Goal: Information Seeking & Learning: Find specific fact

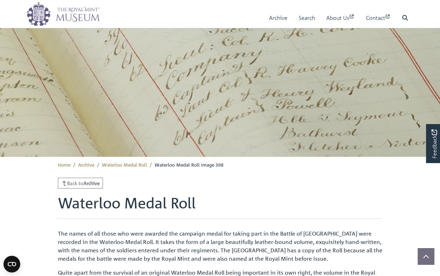
scroll to position [185, 0]
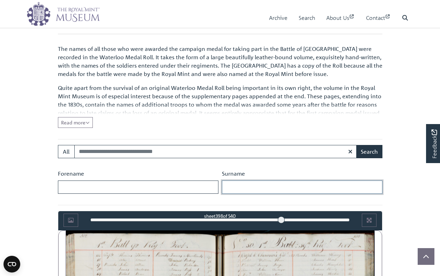
click at [228, 187] on input "Surname" at bounding box center [302, 187] width 160 height 13
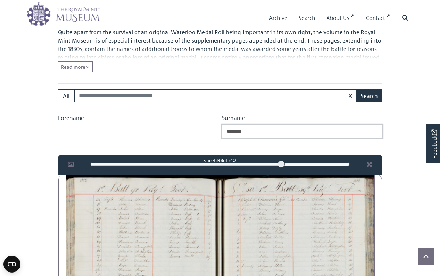
scroll to position [255, 0]
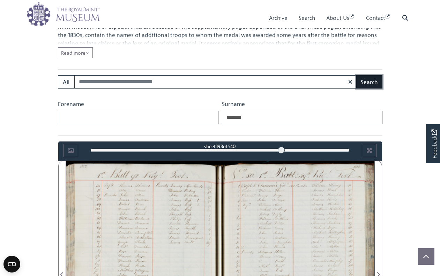
click at [369, 83] on button "Search" at bounding box center [369, 81] width 26 height 13
drag, startPoint x: 248, startPoint y: 118, endPoint x: 238, endPoint y: 118, distance: 10.5
click at [238, 118] on input "*******" at bounding box center [302, 117] width 160 height 13
click at [356, 75] on button "Search" at bounding box center [369, 81] width 26 height 13
drag, startPoint x: 239, startPoint y: 118, endPoint x: 235, endPoint y: 118, distance: 3.9
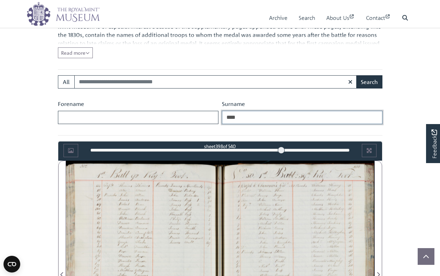
click at [235, 118] on input "****" at bounding box center [302, 117] width 160 height 13
type input "****"
click at [356, 75] on button "Search" at bounding box center [369, 81] width 26 height 13
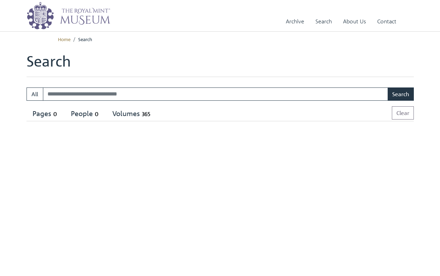
select select "****"
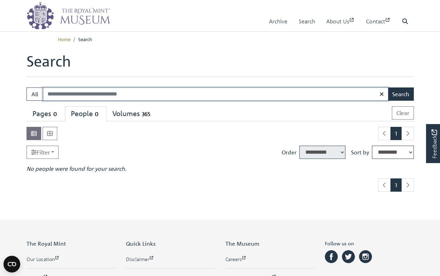
click at [61, 97] on input "Search:" at bounding box center [215, 94] width 345 height 13
type input "*******"
click at [399, 95] on button "Search" at bounding box center [400, 94] width 26 height 13
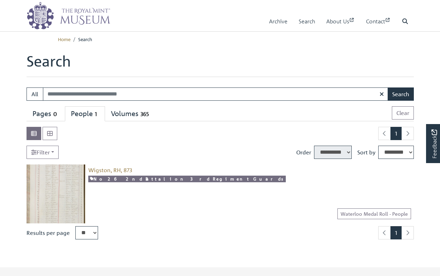
select select "****"
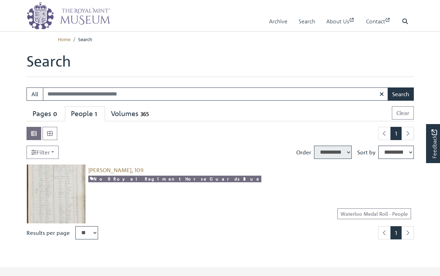
select select "****"
click at [106, 170] on span "[PERSON_NAME], 109" at bounding box center [115, 170] width 55 height 7
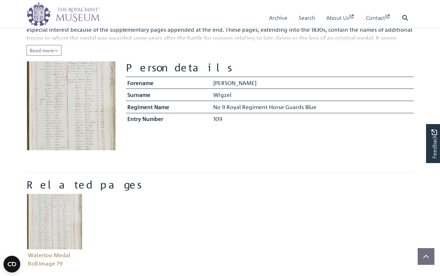
scroll to position [105, 0]
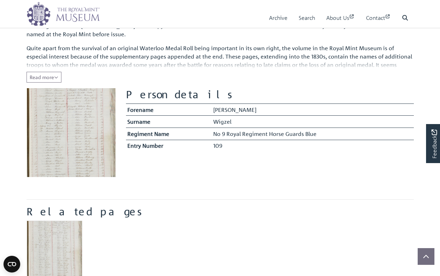
click at [66, 131] on img at bounding box center [71, 132] width 89 height 89
click at [80, 123] on img at bounding box center [71, 132] width 89 height 89
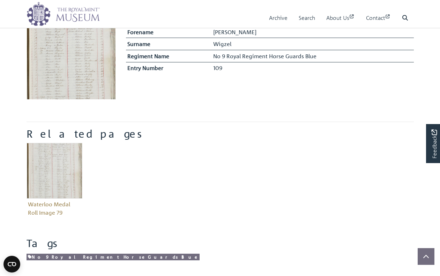
scroll to position [209, 0]
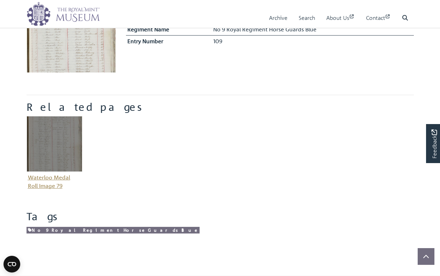
click at [56, 145] on img "Item related to this entity" at bounding box center [55, 144] width 56 height 56
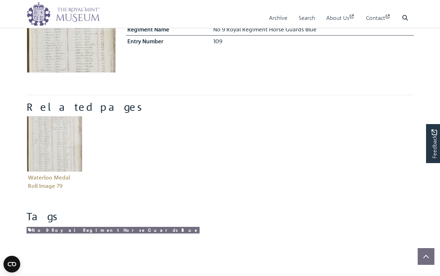
click at [67, 47] on img at bounding box center [71, 28] width 89 height 89
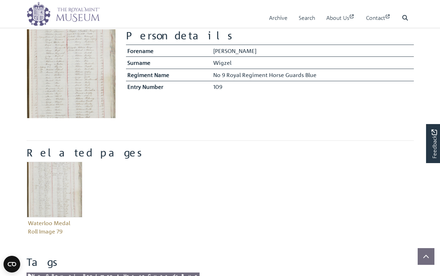
scroll to position [139, 0]
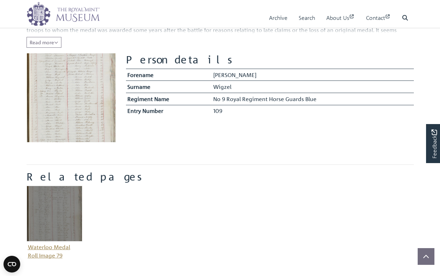
click at [62, 210] on img "Item related to this entity" at bounding box center [55, 214] width 56 height 56
click at [56, 216] on img "Item related to this entity" at bounding box center [55, 214] width 56 height 56
click at [52, 214] on img "Item related to this entity" at bounding box center [55, 214] width 56 height 56
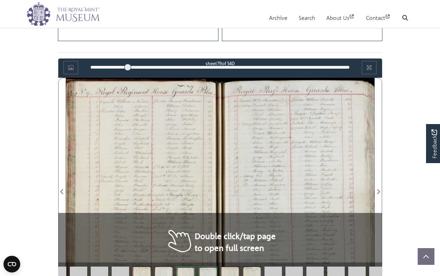
scroll to position [363, 0]
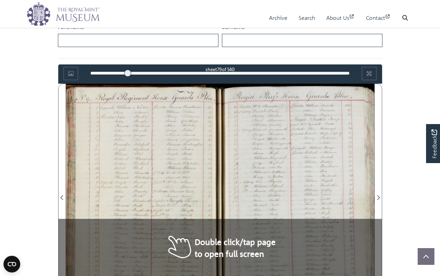
click at [177, 178] on div at bounding box center [143, 194] width 154 height 220
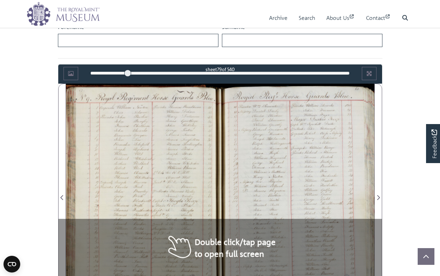
click at [176, 178] on div at bounding box center [143, 194] width 154 height 220
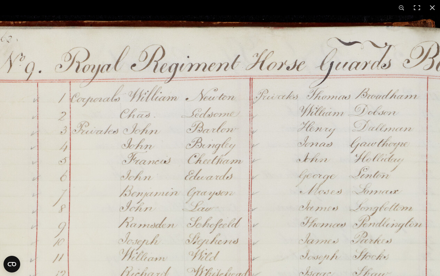
scroll to position [468, 0]
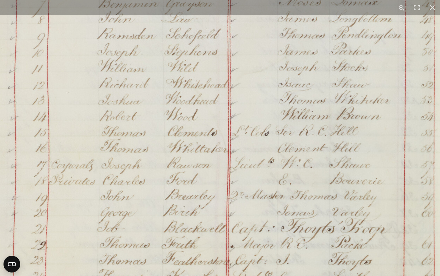
click at [205, 76] on img at bounding box center [198, 202] width 529 height 753
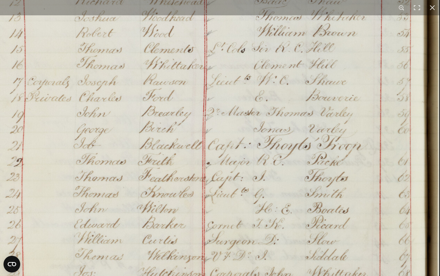
click at [188, 116] on img at bounding box center [174, 119] width 529 height 753
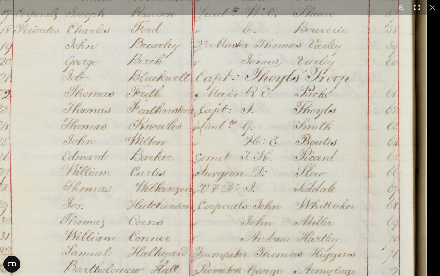
click at [229, 130] on img at bounding box center [163, 51] width 529 height 753
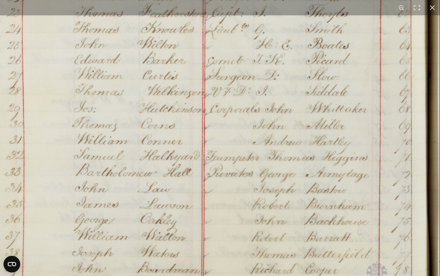
scroll to position [672, 0]
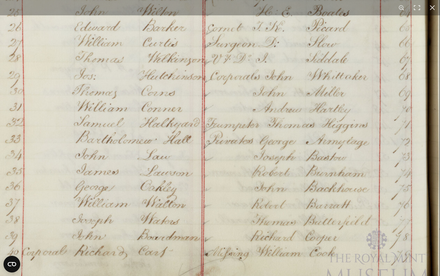
scroll to position [637, 0]
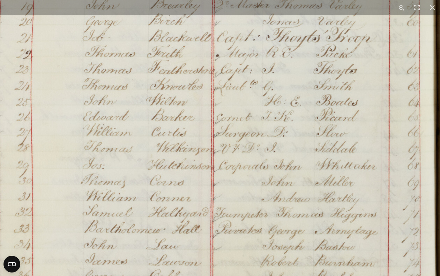
click at [171, 188] on img at bounding box center [183, 11] width 529 height 753
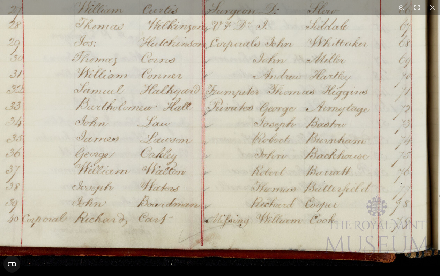
scroll to position [707, 0]
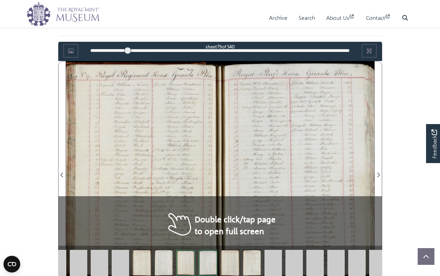
scroll to position [398, 0]
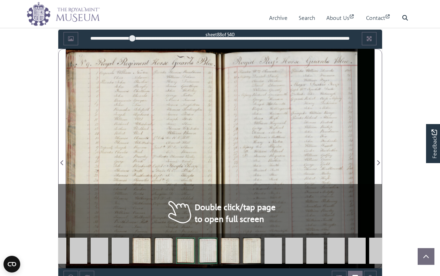
click at [132, 37] on div "88" at bounding box center [219, 38] width 259 height 7
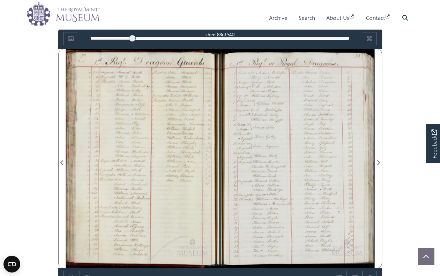
click at [205, 157] on div at bounding box center [143, 159] width 154 height 220
click at [199, 160] on div at bounding box center [143, 159] width 154 height 220
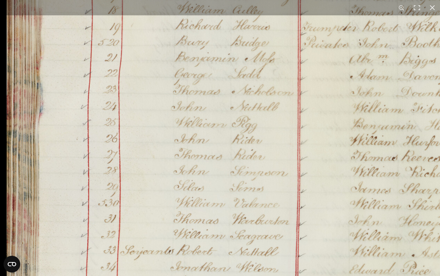
click at [224, 34] on img at bounding box center [269, 243] width 529 height 753
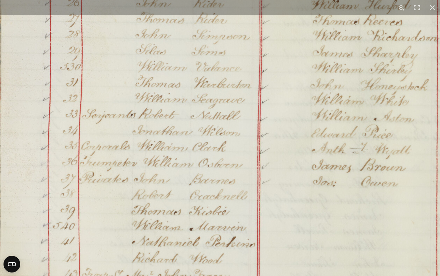
click at [176, 39] on img at bounding box center [231, 107] width 529 height 753
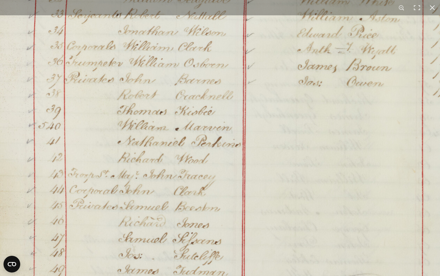
click at [156, 52] on img at bounding box center [217, 7] width 529 height 753
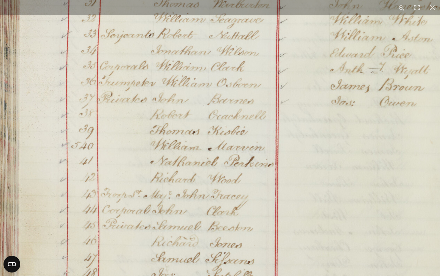
click at [191, 178] on img at bounding box center [249, 27] width 529 height 753
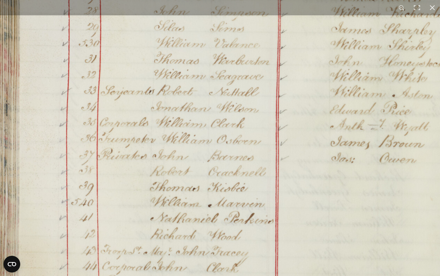
click at [176, 173] on img at bounding box center [249, 83] width 529 height 753
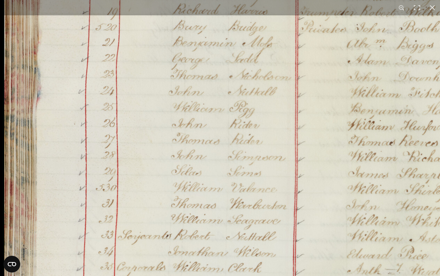
click at [172, 134] on img at bounding box center [266, 228] width 529 height 753
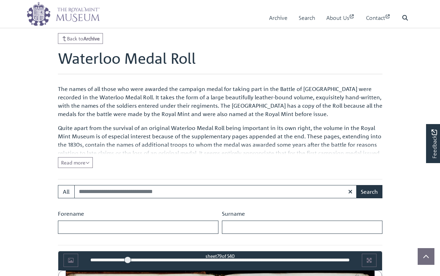
scroll to position [503, 0]
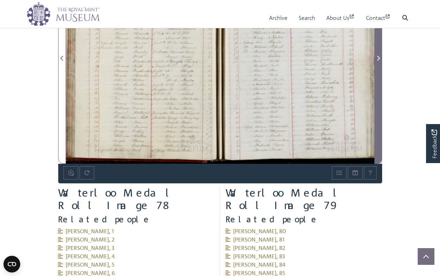
click at [377, 56] on icon "Next Page" at bounding box center [378, 58] width 3 height 5
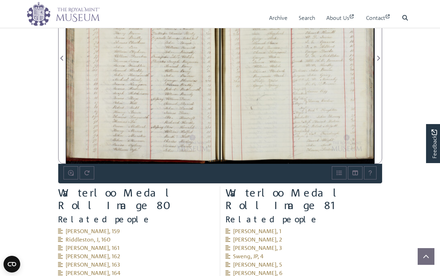
click at [213, 82] on div at bounding box center [143, 54] width 154 height 220
click at [214, 83] on div at bounding box center [143, 54] width 154 height 220
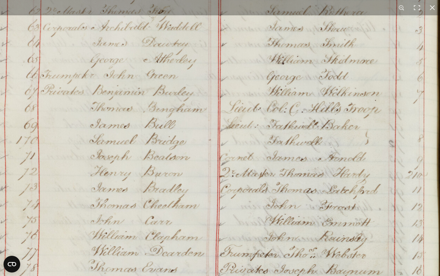
click at [176, 48] on img at bounding box center [190, 243] width 529 height 753
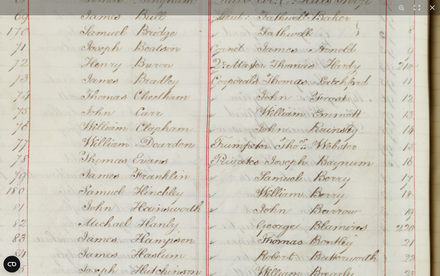
click at [170, 61] on img at bounding box center [181, 135] width 529 height 753
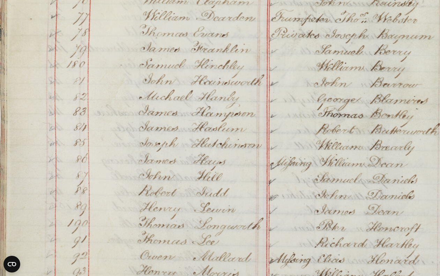
click at [222, 62] on img at bounding box center [241, 8] width 529 height 753
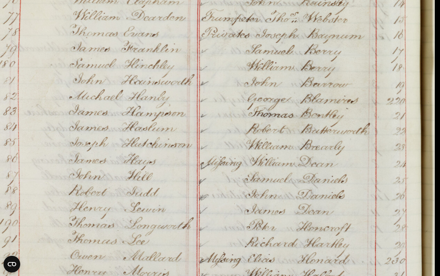
click at [81, 275] on img at bounding box center [172, 8] width 529 height 753
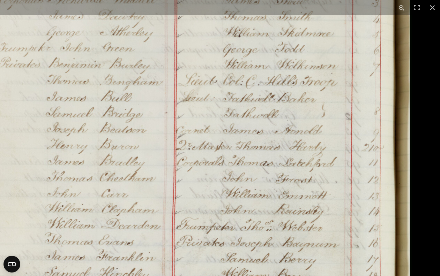
click at [205, 256] on img at bounding box center [146, 216] width 529 height 753
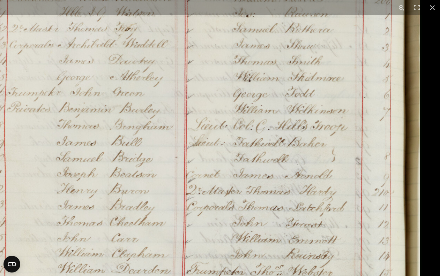
click at [192, 199] on img at bounding box center [157, 261] width 529 height 753
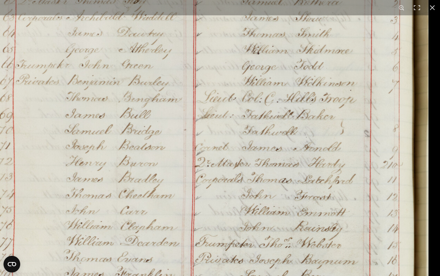
click at [281, 58] on img at bounding box center [165, 233] width 529 height 753
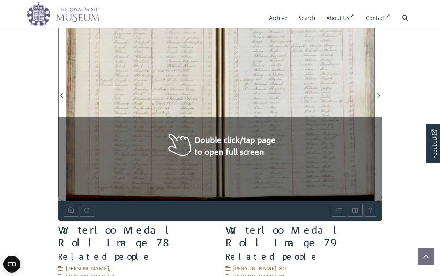
scroll to position [468, 0]
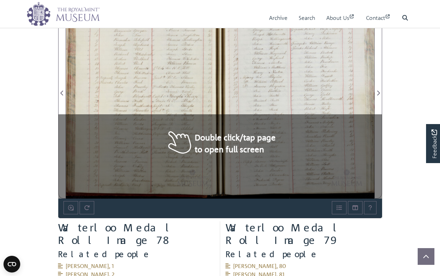
click at [278, 93] on div at bounding box center [297, 89] width 154 height 220
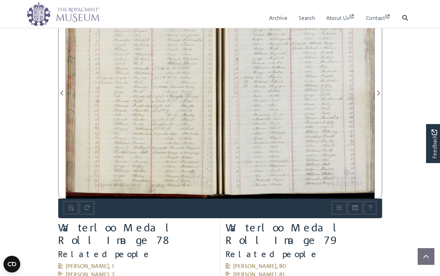
click at [273, 95] on div at bounding box center [297, 89] width 154 height 220
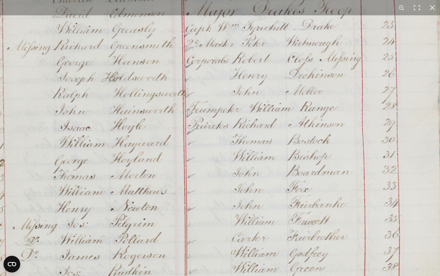
click at [230, 62] on img at bounding box center [208, 264] width 529 height 753
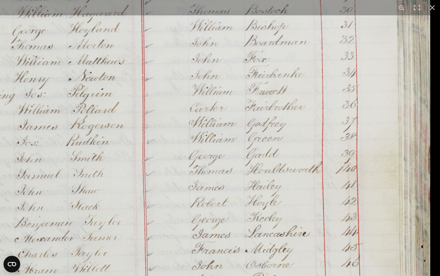
click at [205, 68] on img at bounding box center [165, 134] width 529 height 753
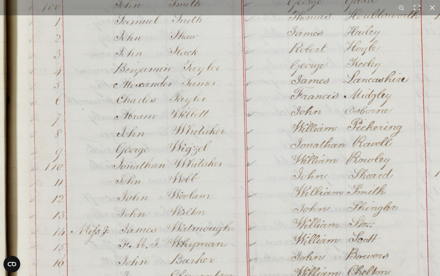
scroll to position [328, 0]
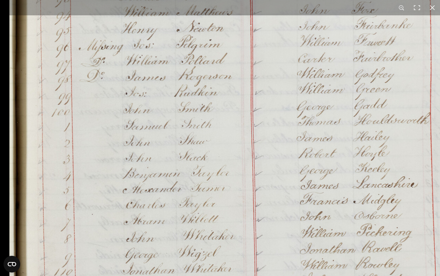
click at [206, 222] on img at bounding box center [273, 85] width 529 height 753
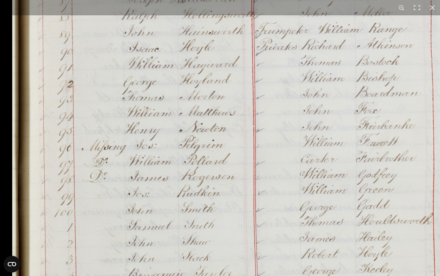
click at [194, 194] on img at bounding box center [276, 186] width 529 height 753
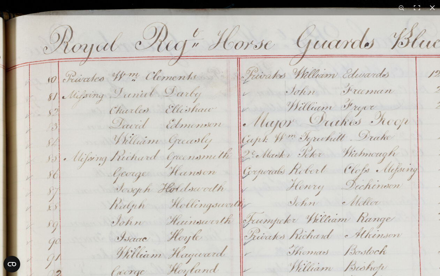
scroll to position [363, 0]
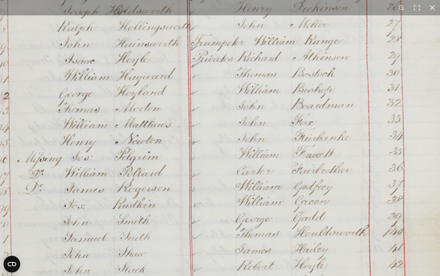
click at [208, 124] on img at bounding box center [212, 197] width 529 height 753
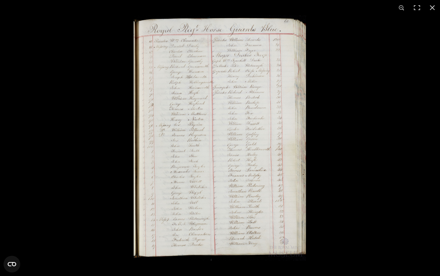
click at [42, 66] on div at bounding box center [220, 138] width 440 height 276
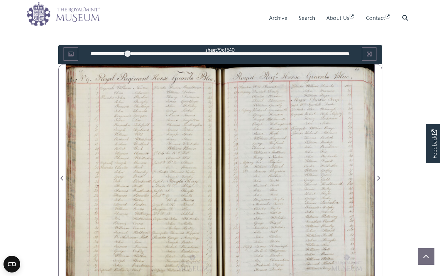
scroll to position [398, 0]
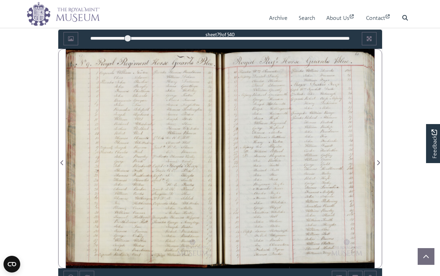
click at [171, 142] on div at bounding box center [143, 159] width 154 height 220
click at [166, 174] on div at bounding box center [143, 159] width 154 height 220
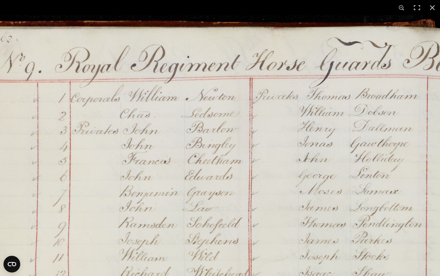
scroll to position [363, 0]
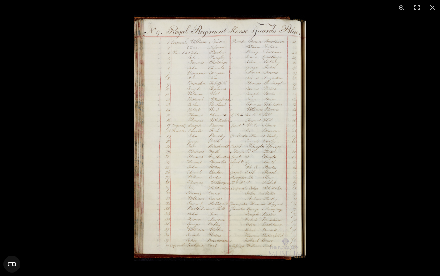
click at [78, 107] on div at bounding box center [220, 138] width 440 height 276
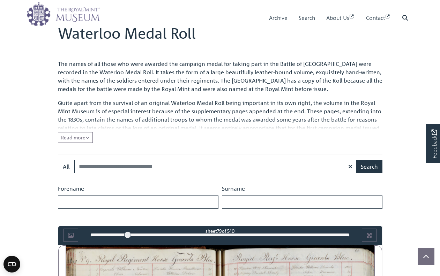
scroll to position [189, 0]
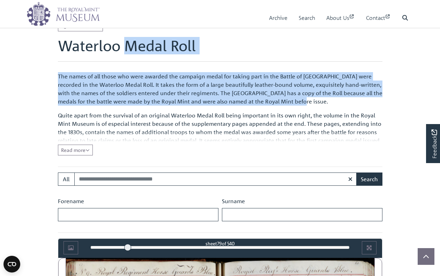
drag, startPoint x: 58, startPoint y: 44, endPoint x: 354, endPoint y: 103, distance: 302.1
click at [81, 150] on span "Read more" at bounding box center [75, 150] width 29 height 6
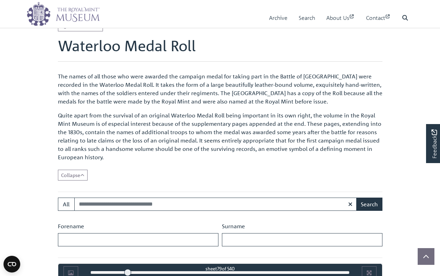
drag, startPoint x: 108, startPoint y: 109, endPoint x: 106, endPoint y: 106, distance: 4.2
click at [108, 109] on div "The names of all those who were awarded the campaign medal for taking part in t…" at bounding box center [220, 119] width 324 height 95
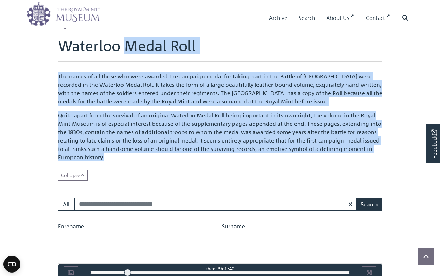
drag, startPoint x: 58, startPoint y: 41, endPoint x: 359, endPoint y: 156, distance: 322.6
copy main "Waterloo Medal Roll The names of all those who were awarded the campaign medal …"
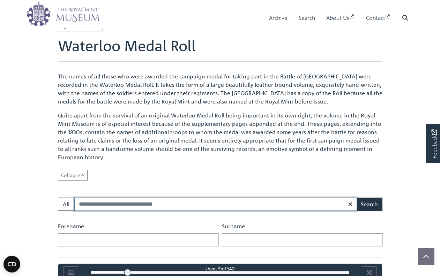
click at [87, 205] on input "Search:" at bounding box center [215, 204] width 282 height 13
click at [229, 240] on input "Surname" at bounding box center [302, 239] width 160 height 13
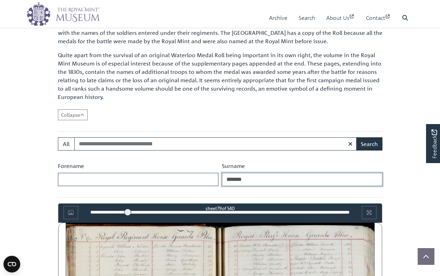
scroll to position [258, 0]
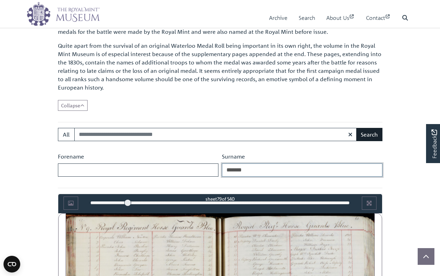
type input "*******"
click at [368, 135] on button "Search" at bounding box center [369, 134] width 26 height 13
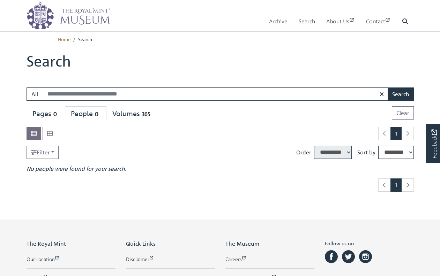
select select "****"
click at [74, 92] on input "Search:" at bounding box center [215, 94] width 345 height 13
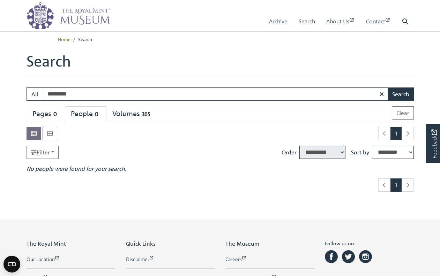
type input "*********"
click at [387, 88] on button "Search" at bounding box center [400, 94] width 26 height 13
